Goal: Information Seeking & Learning: Learn about a topic

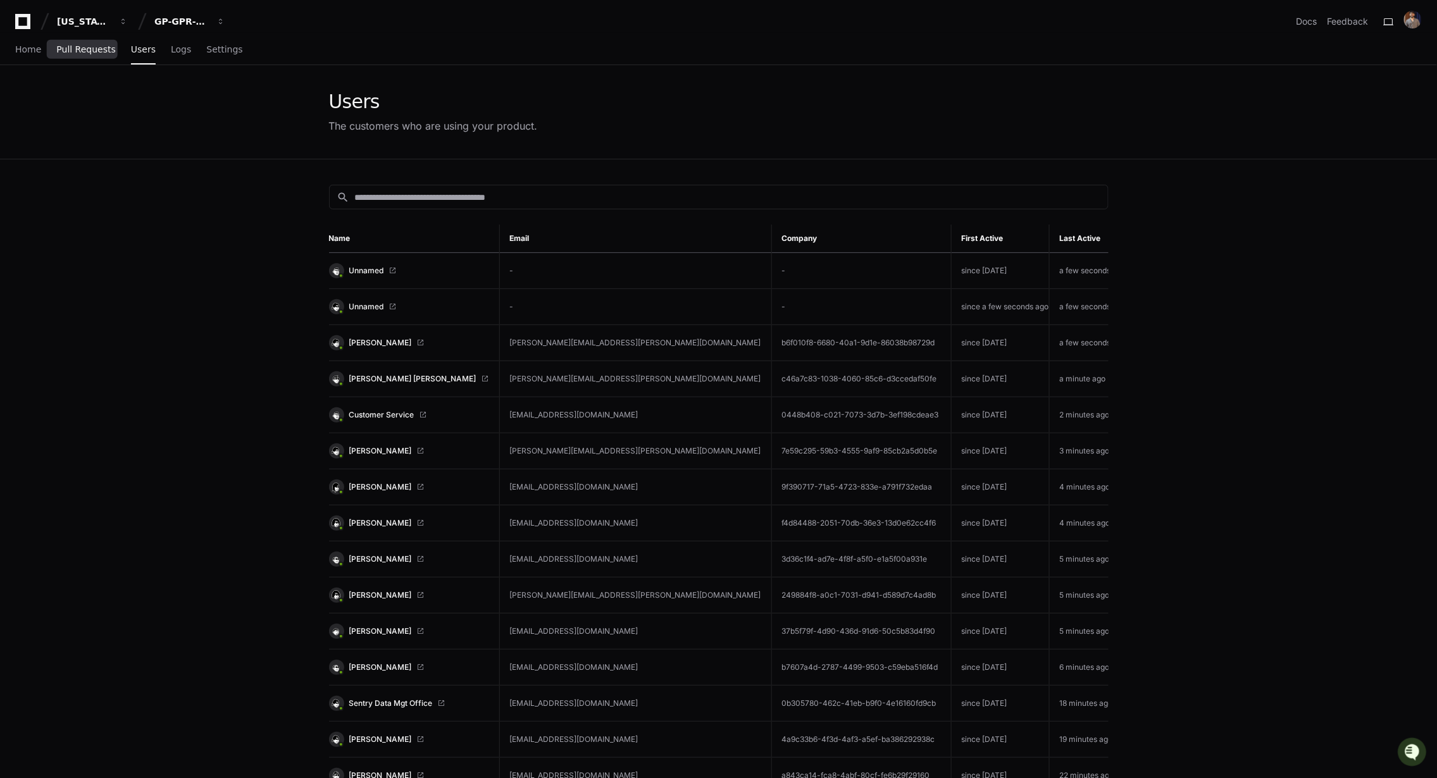
click at [81, 46] on span "Pull Requests" at bounding box center [85, 50] width 59 height 8
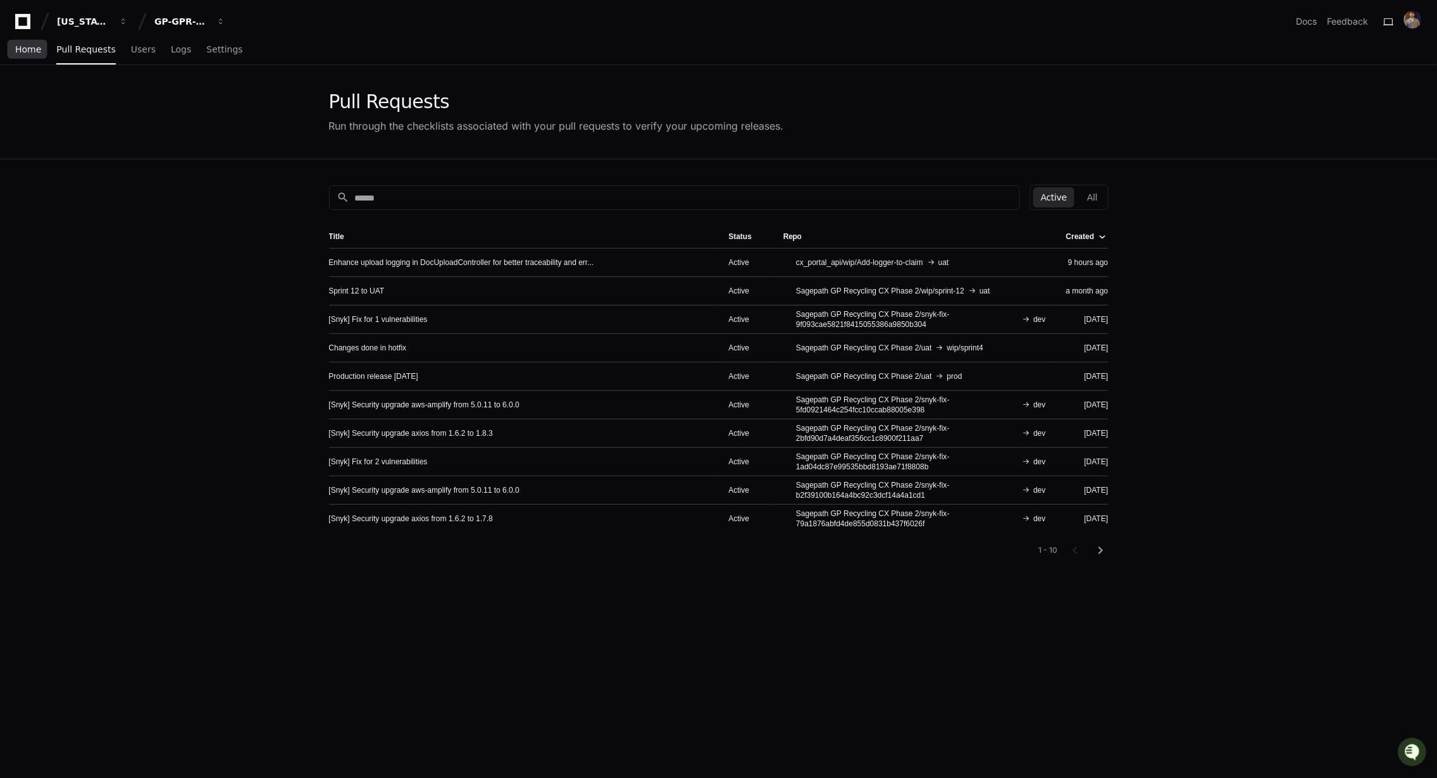
click at [25, 53] on span "Home" at bounding box center [28, 50] width 26 height 8
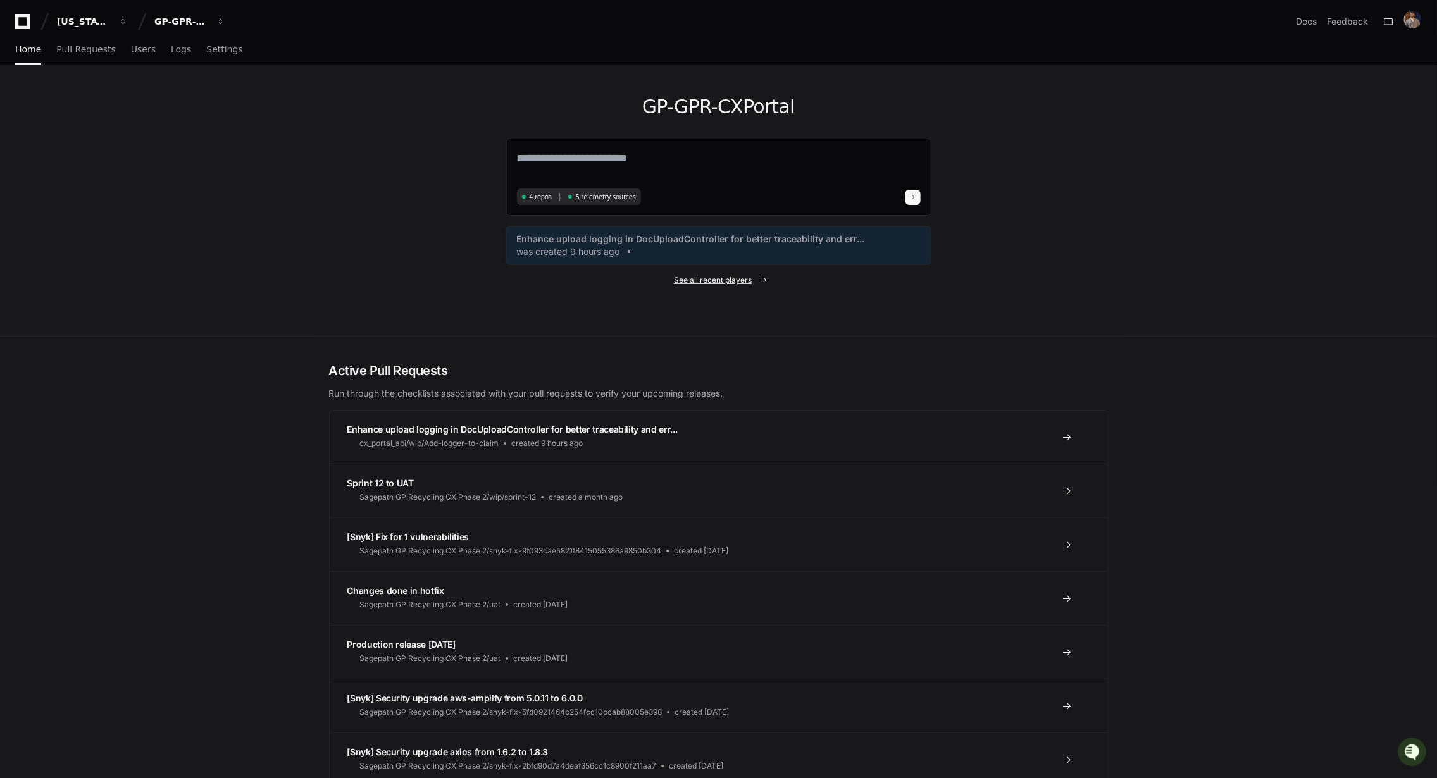
click at [739, 279] on span "See all recent players" at bounding box center [713, 280] width 78 height 10
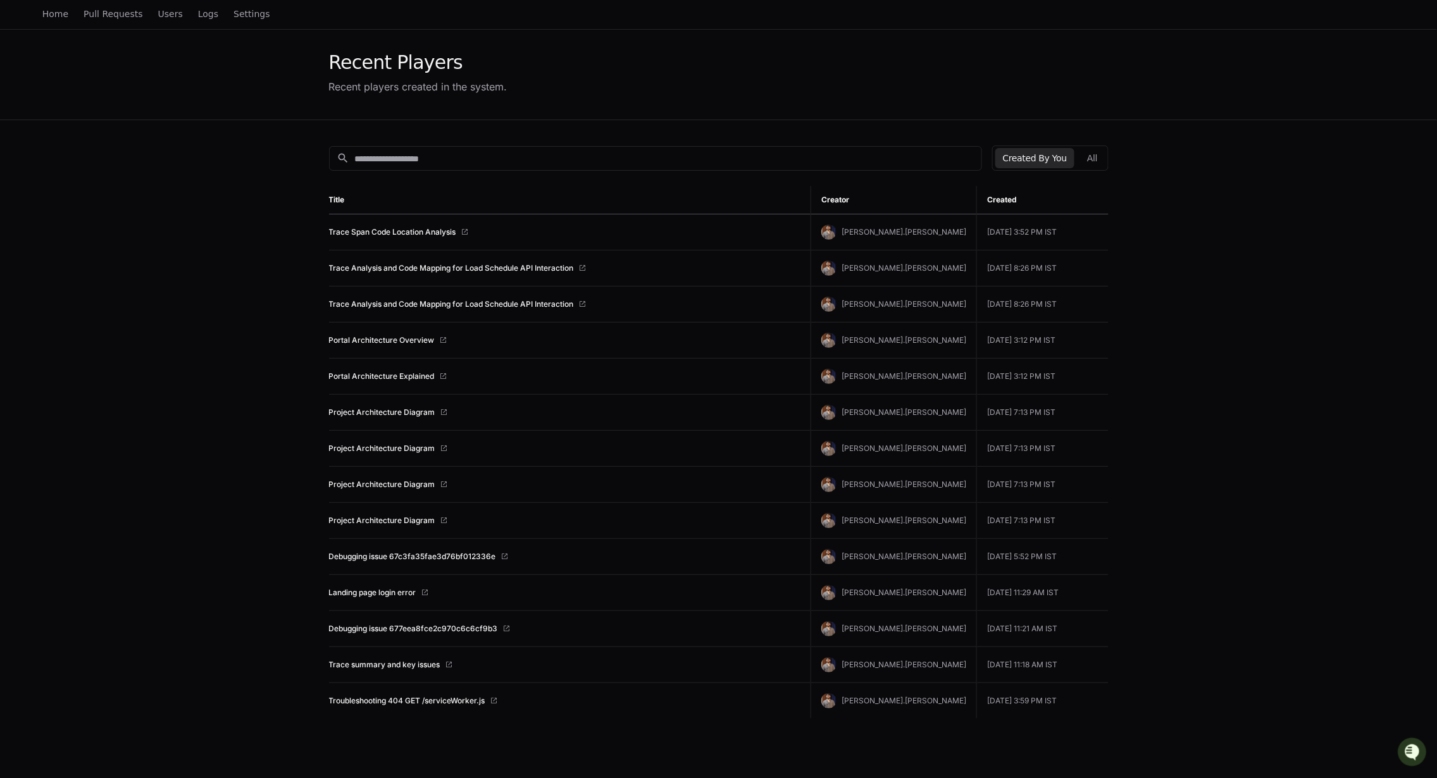
scroll to position [23, 0]
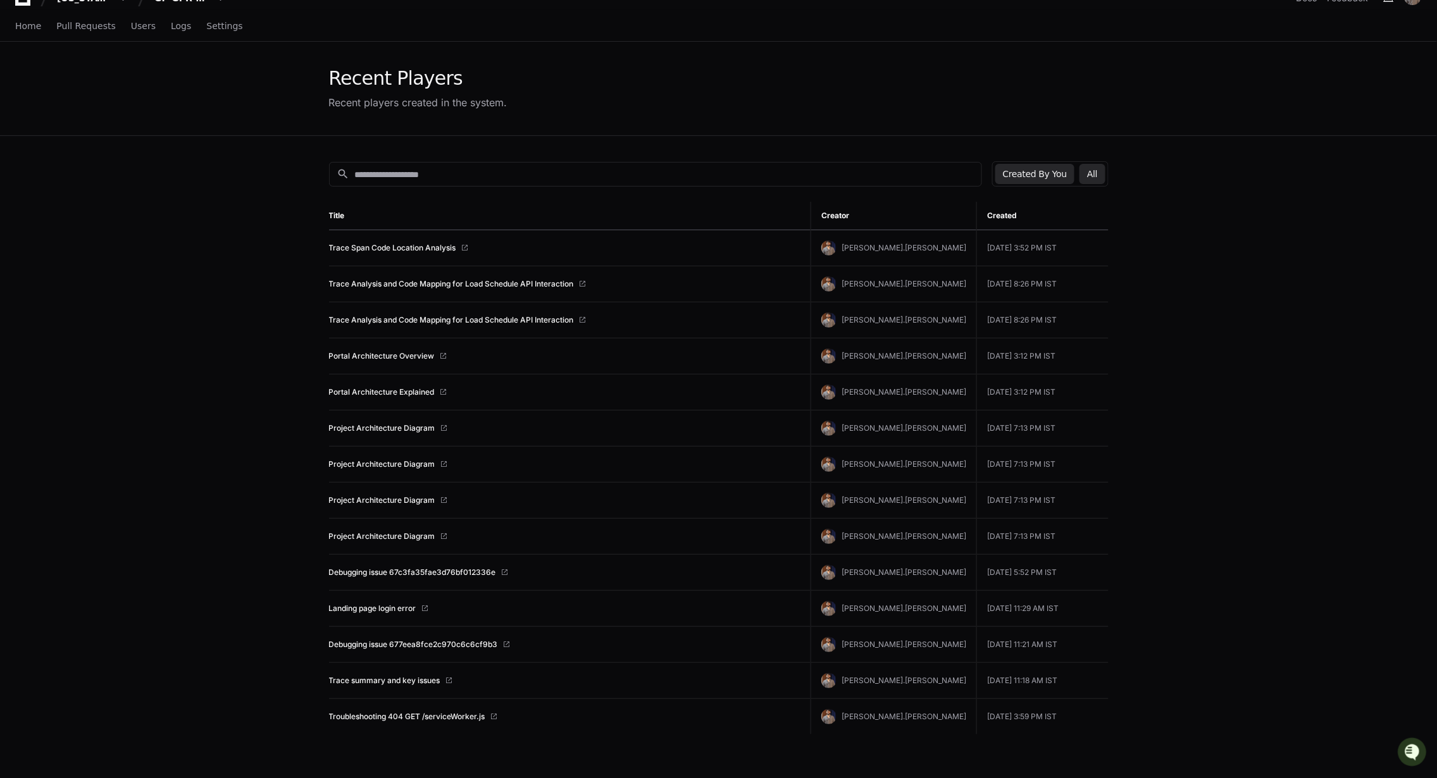
click at [1088, 171] on button "All" at bounding box center [1091, 174] width 25 height 20
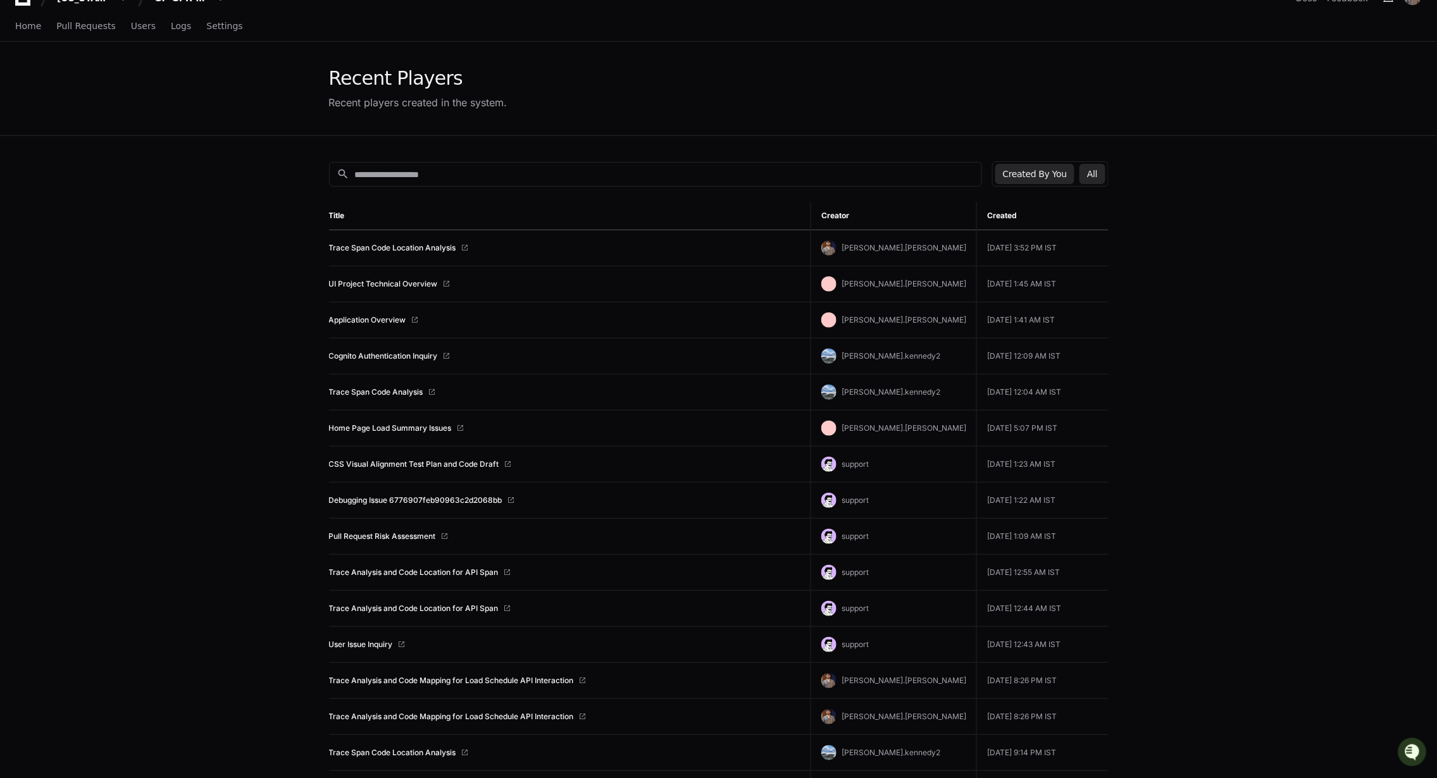
click at [1057, 171] on button "Created By You" at bounding box center [1034, 174] width 79 height 20
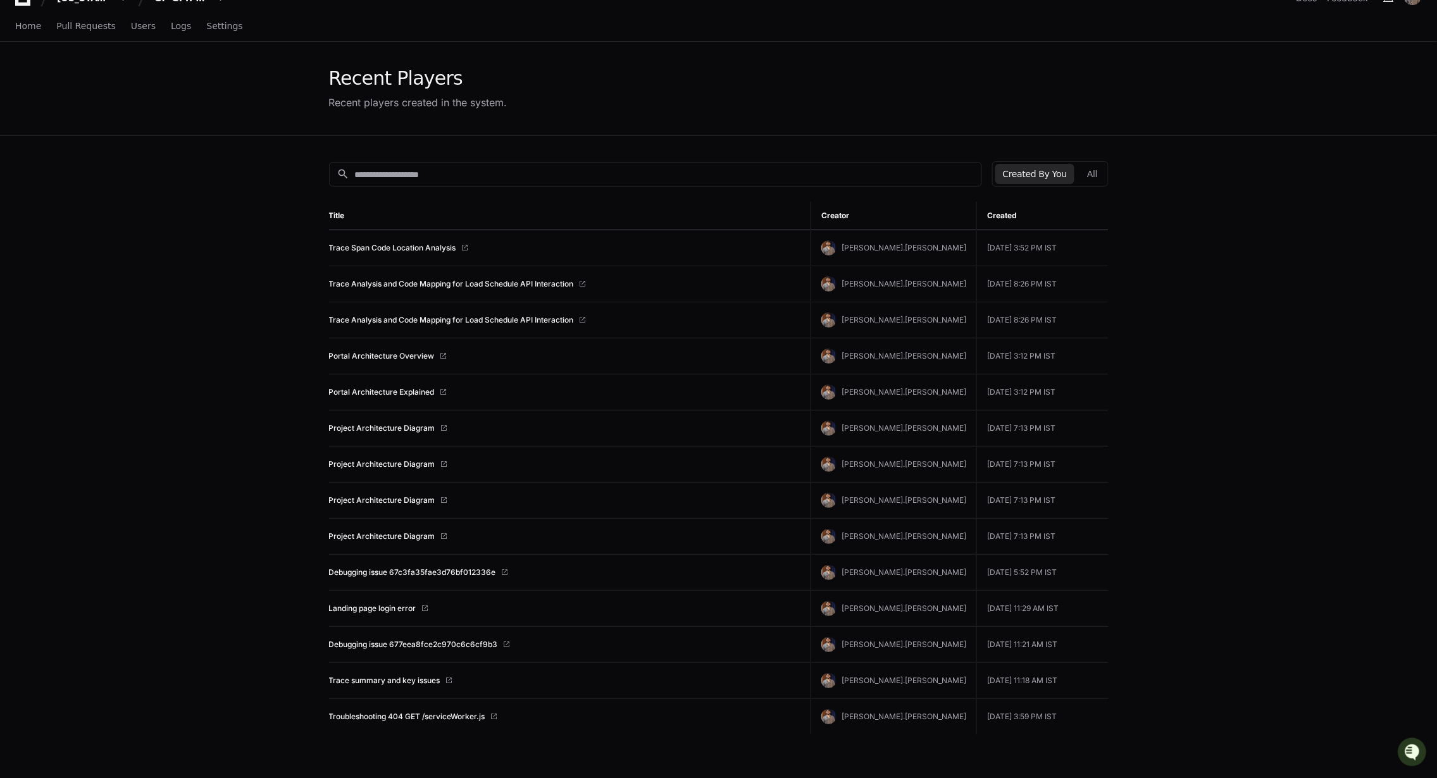
click at [1114, 175] on div "search Created By You All Title Creator Created Trace Span Code Location Analys…" at bounding box center [719, 525] width 810 height 778
click at [1103, 175] on button "All" at bounding box center [1091, 174] width 25 height 20
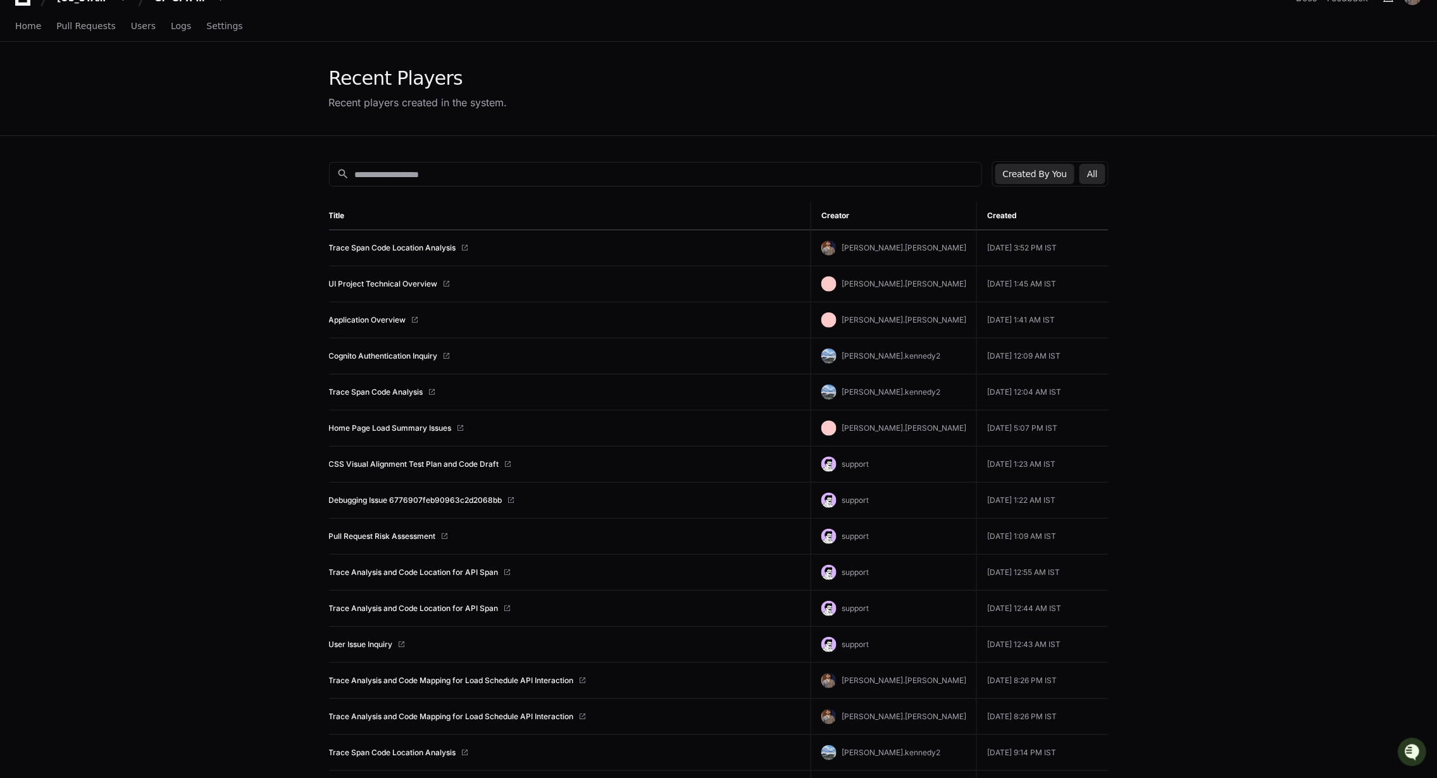
click at [1030, 175] on button "Created By You" at bounding box center [1034, 174] width 79 height 20
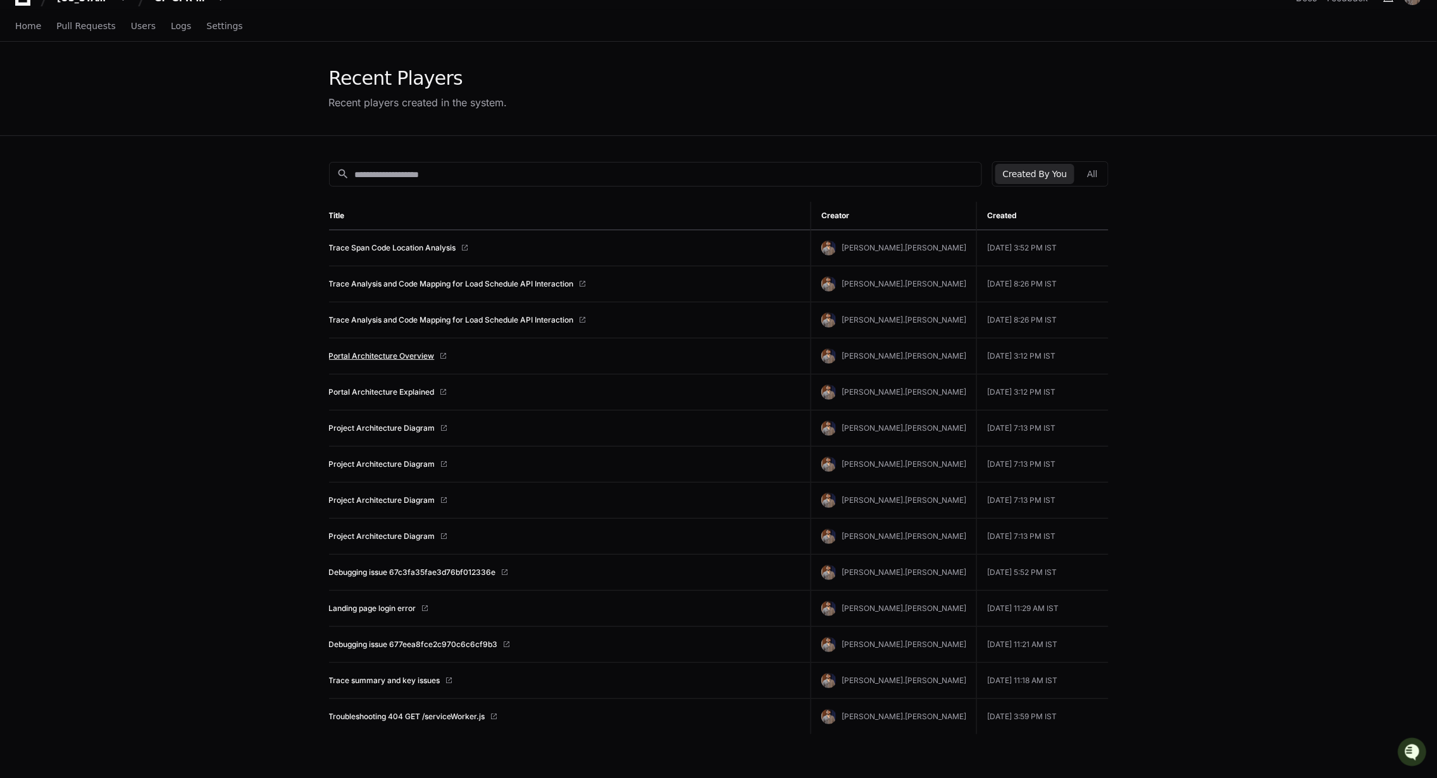
click at [369, 354] on link "Portal Architecture Overview" at bounding box center [382, 356] width 106 height 10
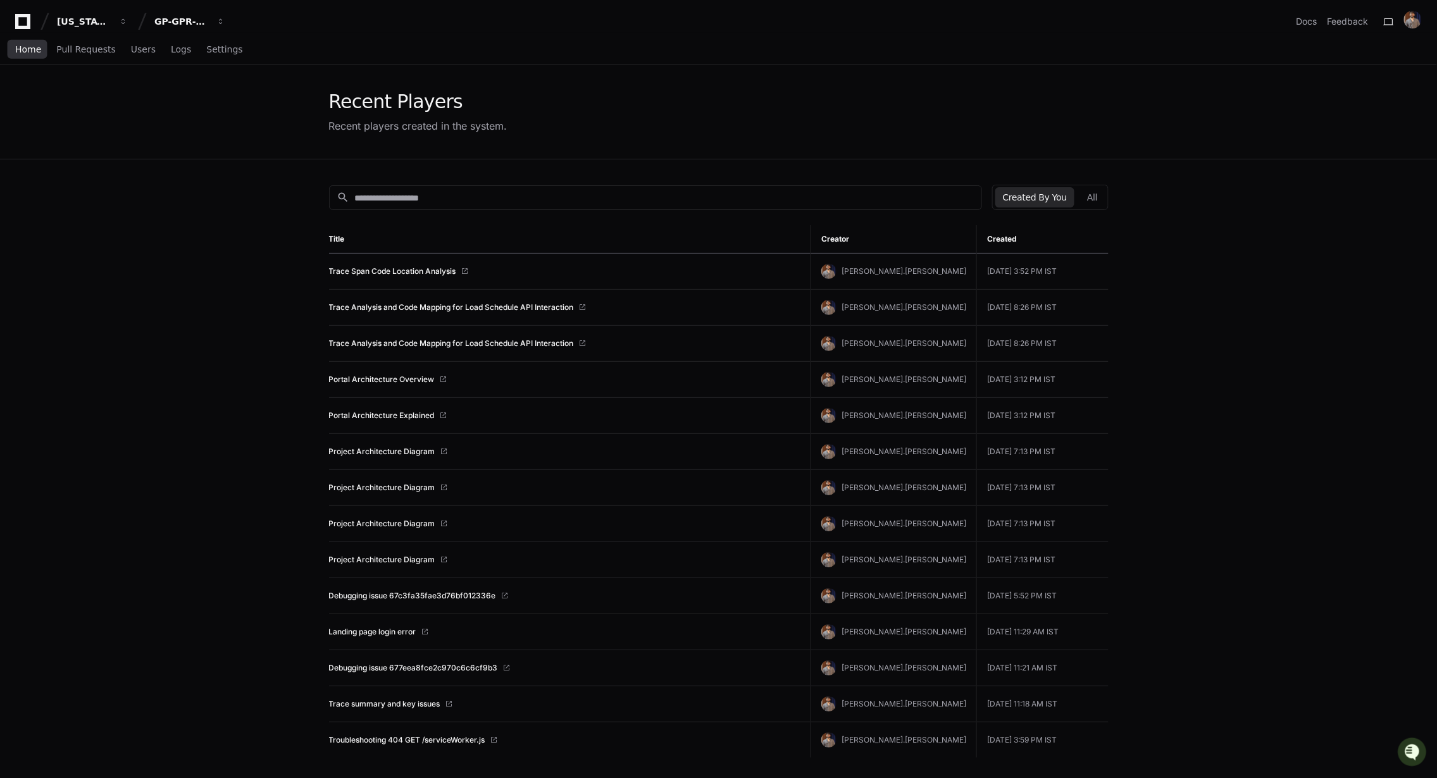
click at [23, 54] on link "Home" at bounding box center [28, 49] width 26 height 29
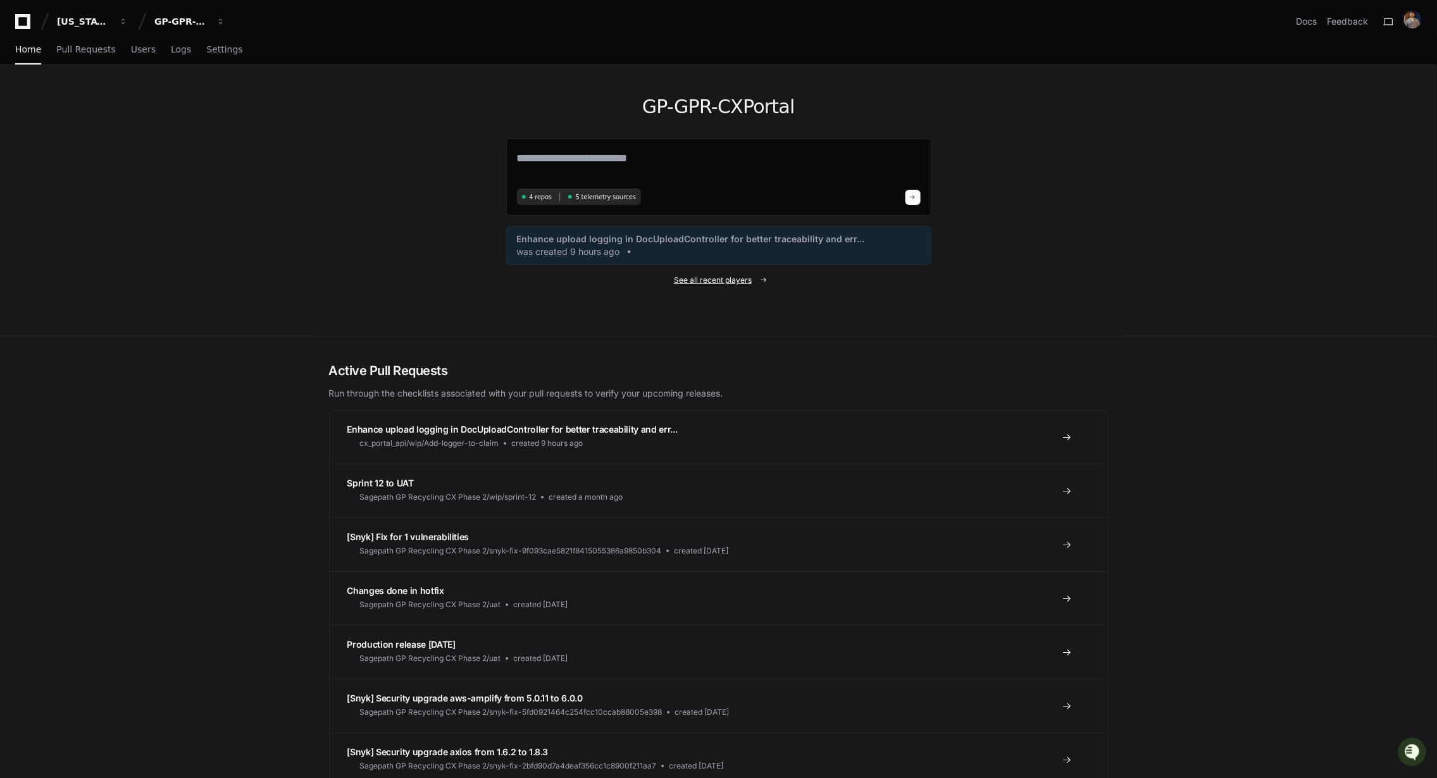
click at [714, 282] on span "See all recent players" at bounding box center [713, 280] width 78 height 10
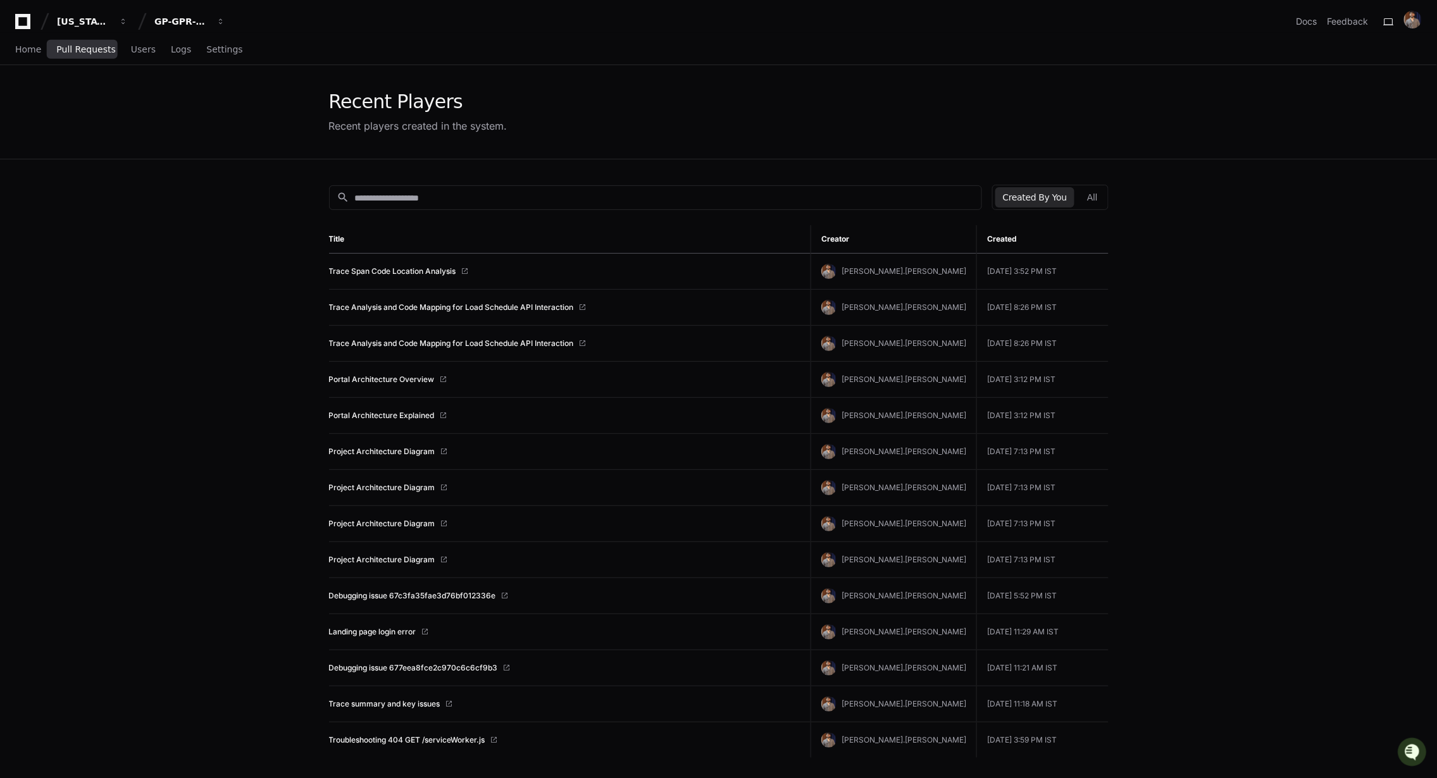
click at [80, 54] on link "Pull Requests" at bounding box center [85, 49] width 59 height 29
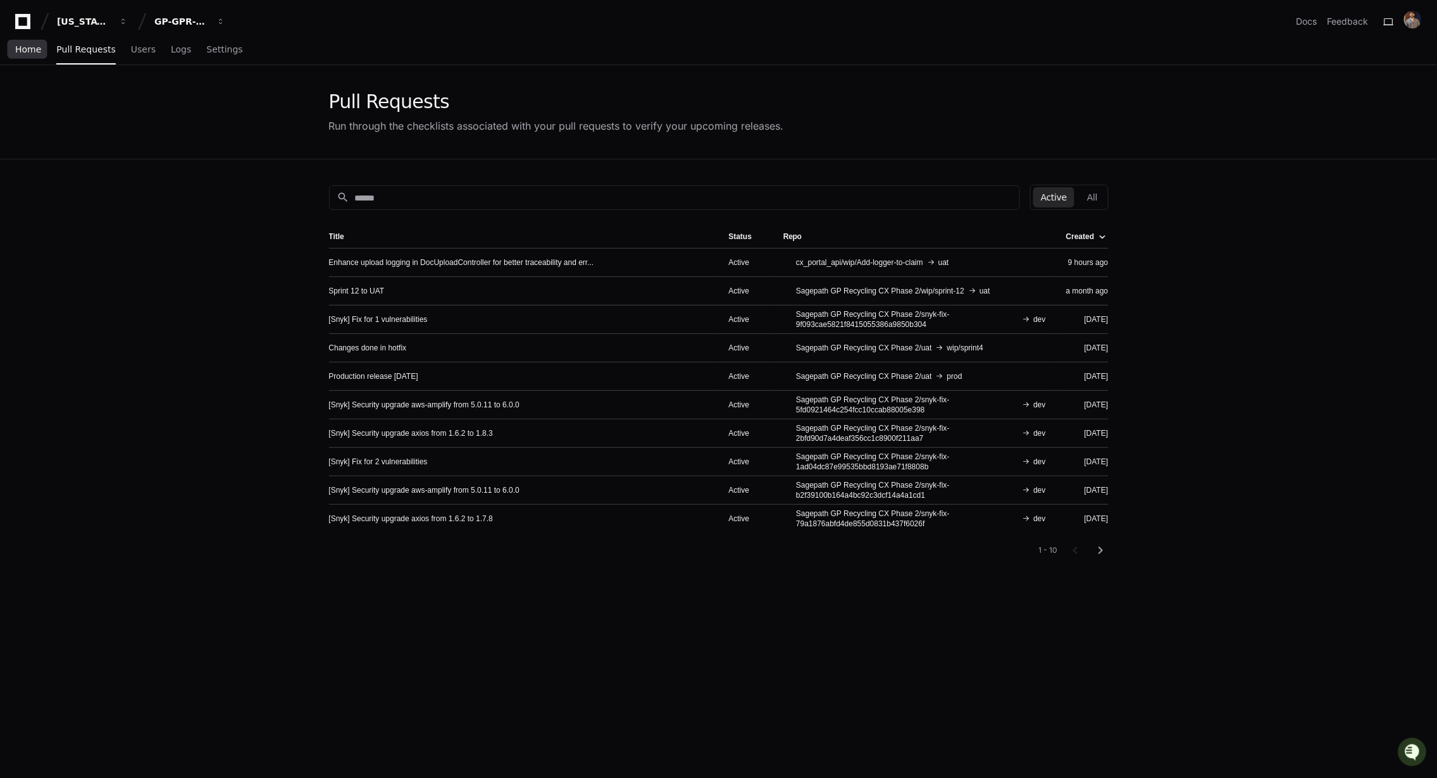
click at [25, 50] on span "Home" at bounding box center [28, 50] width 26 height 8
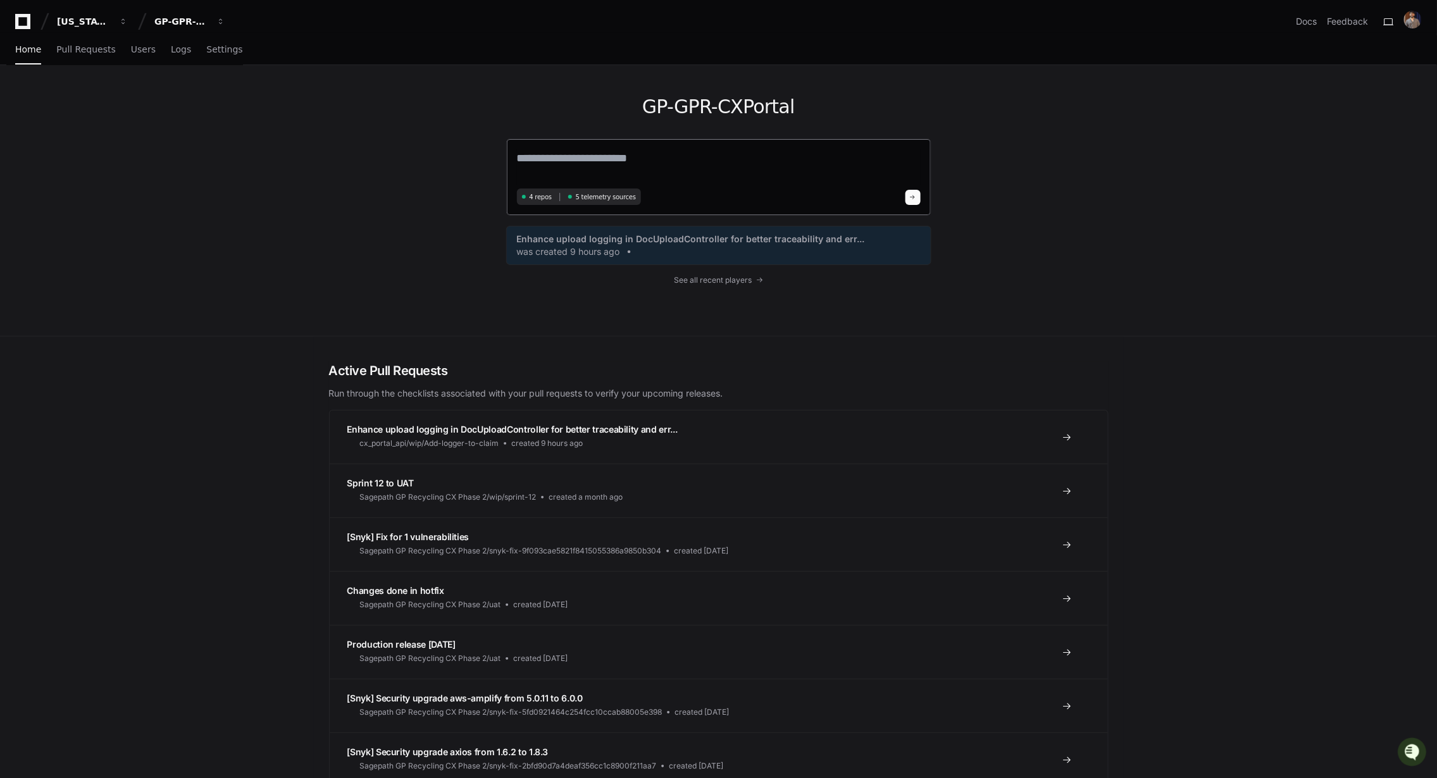
click at [645, 154] on textarea at bounding box center [719, 166] width 404 height 35
type textarea "**********"
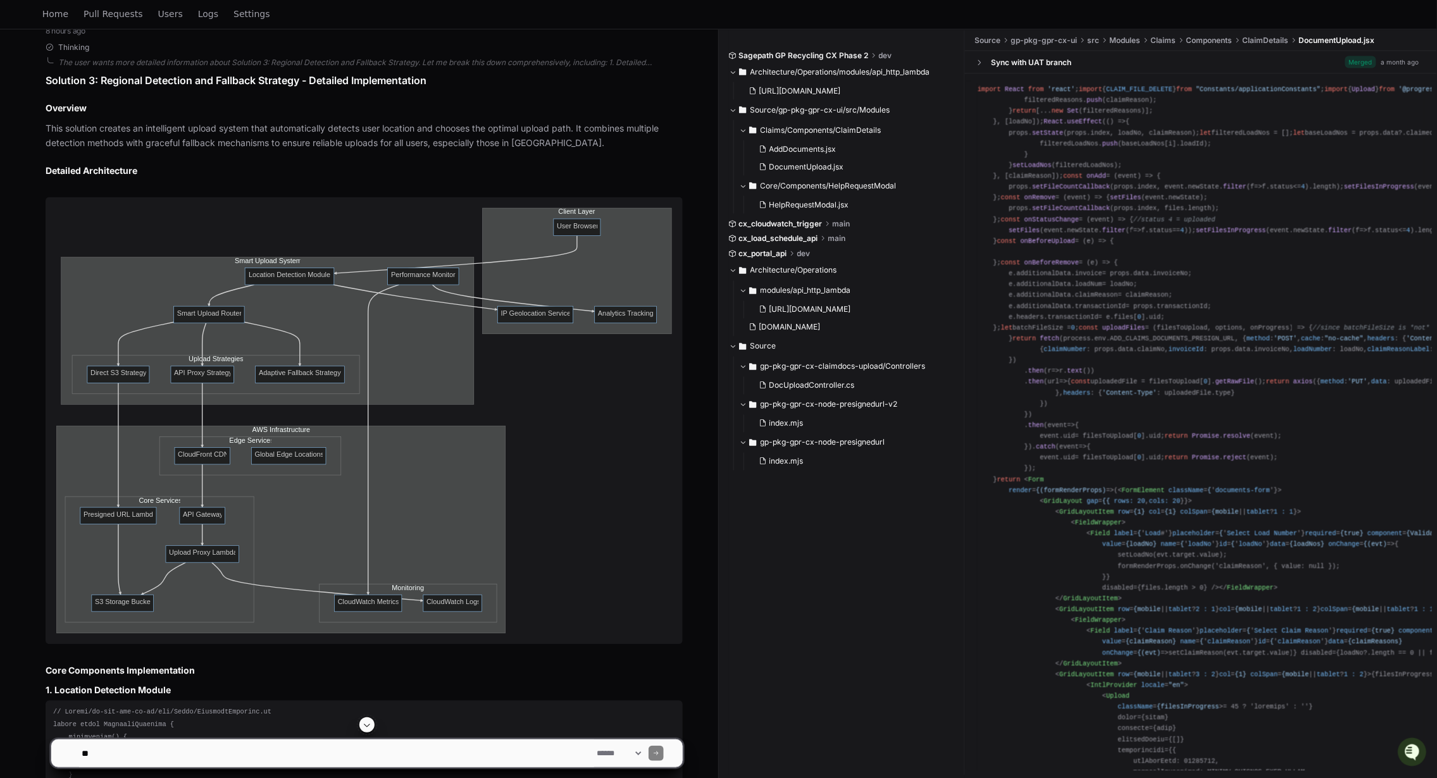
scroll to position [7635, 0]
